Goal: Information Seeking & Learning: Learn about a topic

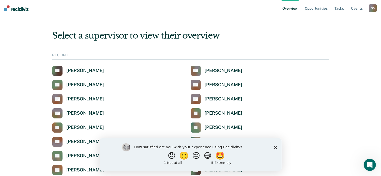
click at [275, 146] on icon "Close survey" at bounding box center [275, 147] width 3 height 3
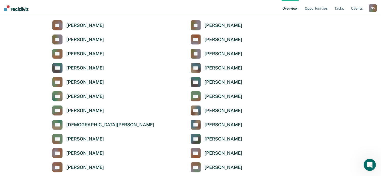
scroll to position [527, 0]
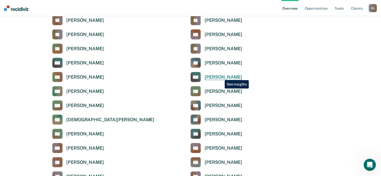
click at [221, 77] on div "[PERSON_NAME]" at bounding box center [223, 77] width 37 height 6
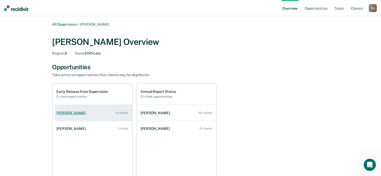
click at [66, 114] on div "[PERSON_NAME]" at bounding box center [72, 113] width 31 height 4
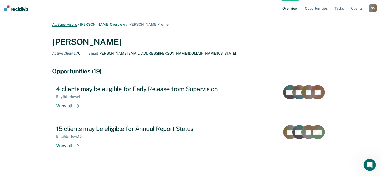
click at [64, 25] on link "All Supervisors" at bounding box center [64, 24] width 25 height 4
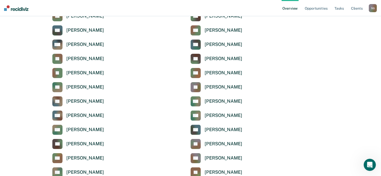
scroll to position [309, 0]
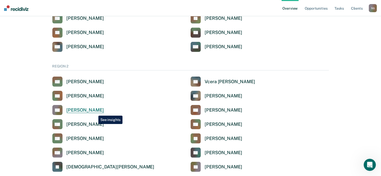
click at [95, 112] on div "[PERSON_NAME]" at bounding box center [85, 111] width 37 height 6
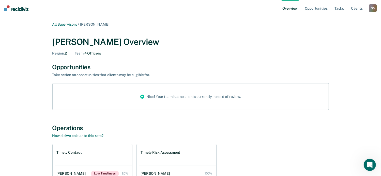
scroll to position [96, 0]
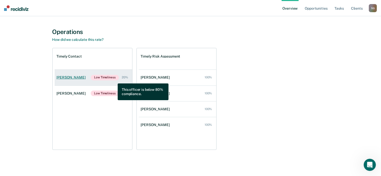
click at [114, 80] on span "Low Timeliness" at bounding box center [105, 78] width 28 height 6
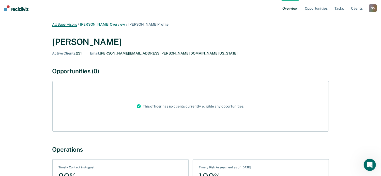
click at [69, 24] on link "All Supervisors" at bounding box center [64, 24] width 25 height 4
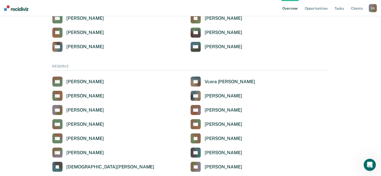
scroll to position [463, 0]
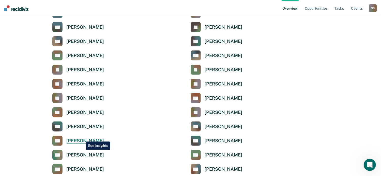
click at [82, 138] on div "[PERSON_NAME]" at bounding box center [85, 141] width 37 height 6
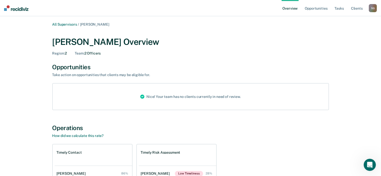
scroll to position [96, 0]
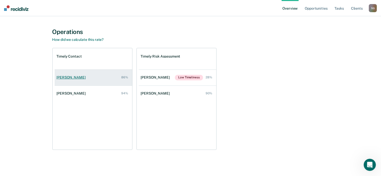
click at [85, 77] on link "[PERSON_NAME] 86%" at bounding box center [94, 77] width 78 height 14
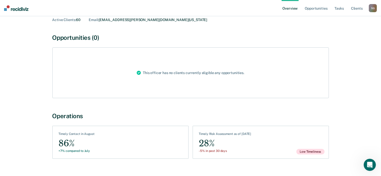
scroll to position [43, 0]
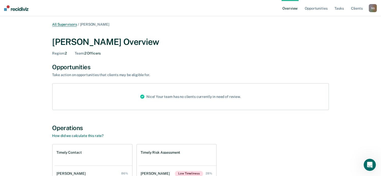
click at [67, 23] on link "All Supervisors" at bounding box center [64, 24] width 25 height 4
